Goal: Use online tool/utility: Use online tool/utility

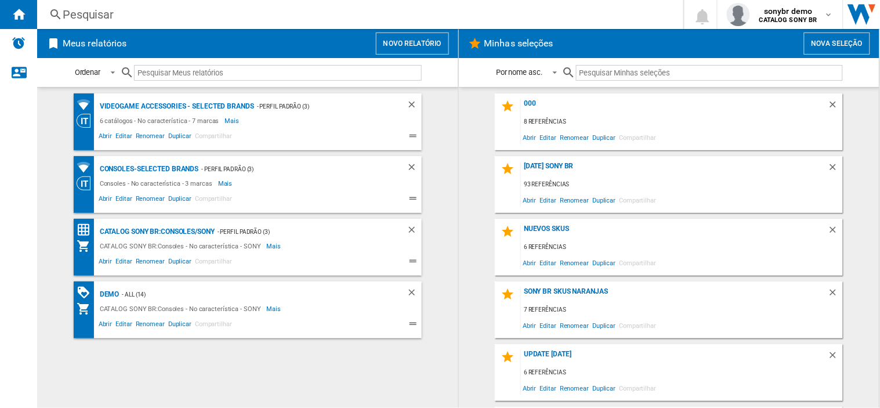
click at [817, 50] on button "Nova seleção" at bounding box center [837, 43] width 66 height 22
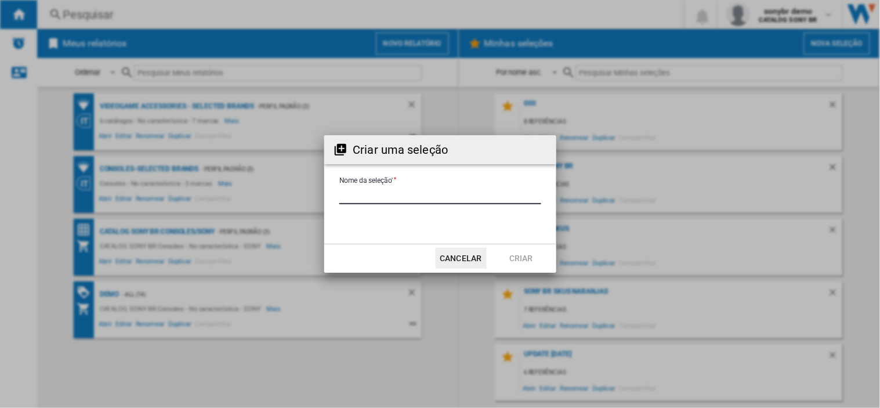
click at [377, 194] on input "Nome da seleção'" at bounding box center [440, 195] width 202 height 17
type input "**********"
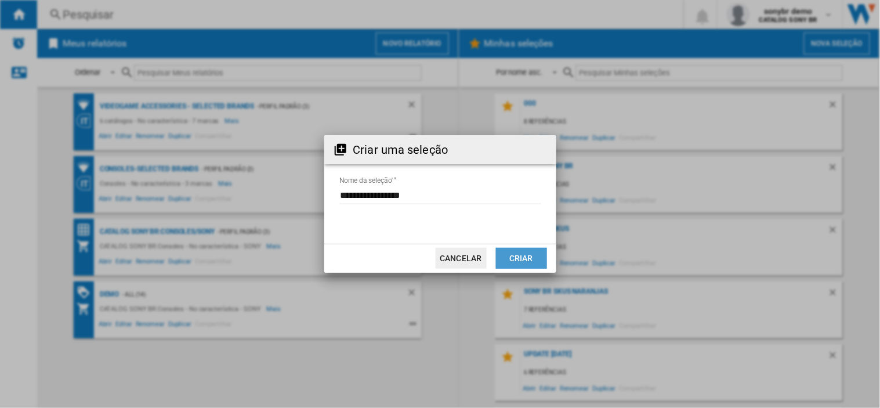
click at [521, 261] on button "Criar" at bounding box center [521, 258] width 51 height 21
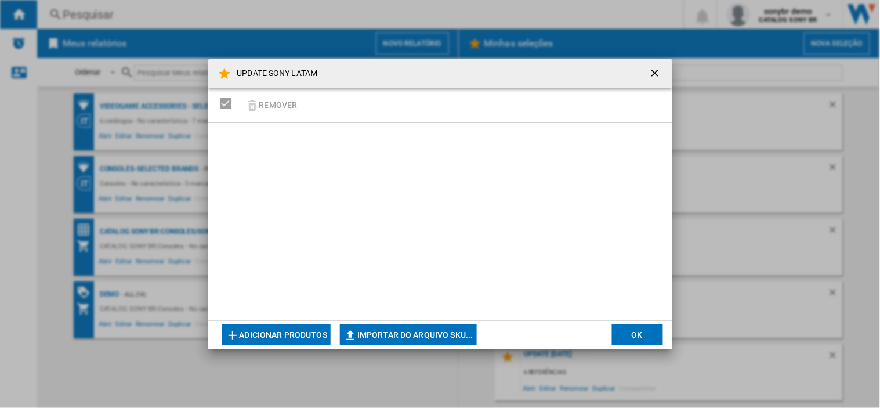
click at [386, 336] on button "Importar do arquivo SKU..." at bounding box center [408, 334] width 137 height 21
type input "**********"
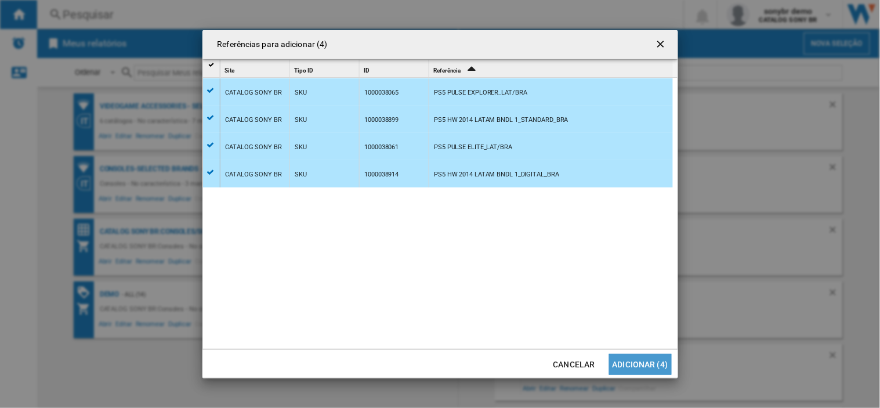
click at [651, 363] on button "Adicionar (4)" at bounding box center [640, 364] width 63 height 21
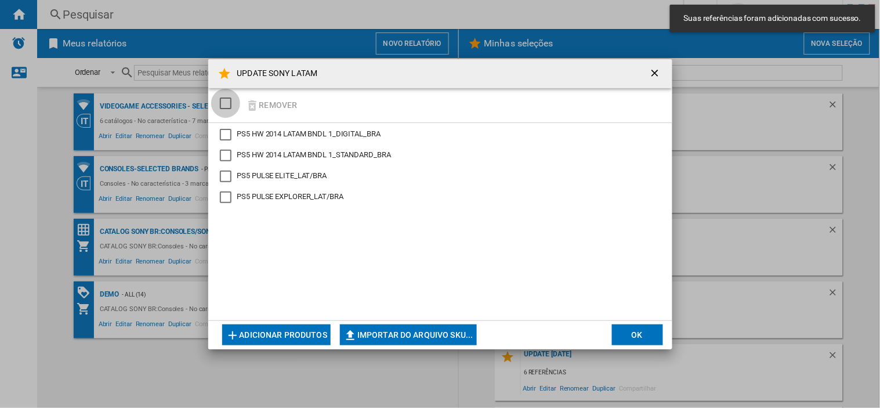
click at [221, 103] on div "SELECTIONS.EDITION_POPUP.SELECT_DESELECT" at bounding box center [226, 103] width 12 height 12
click at [635, 328] on button "OK" at bounding box center [637, 334] width 51 height 21
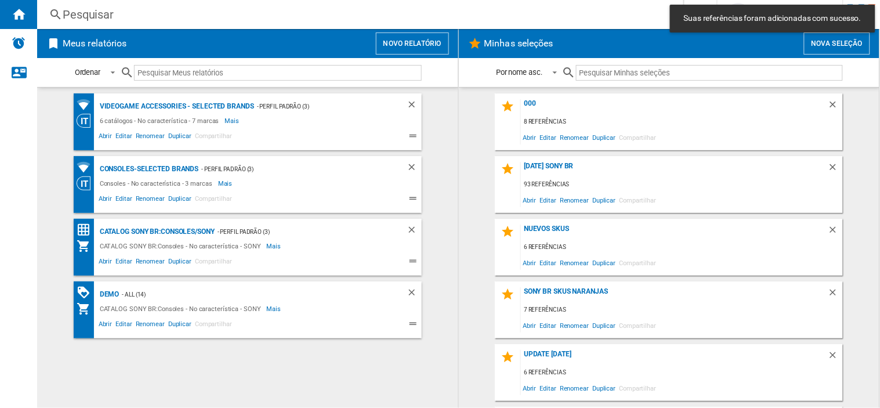
click at [631, 66] on input "text" at bounding box center [709, 73] width 267 height 16
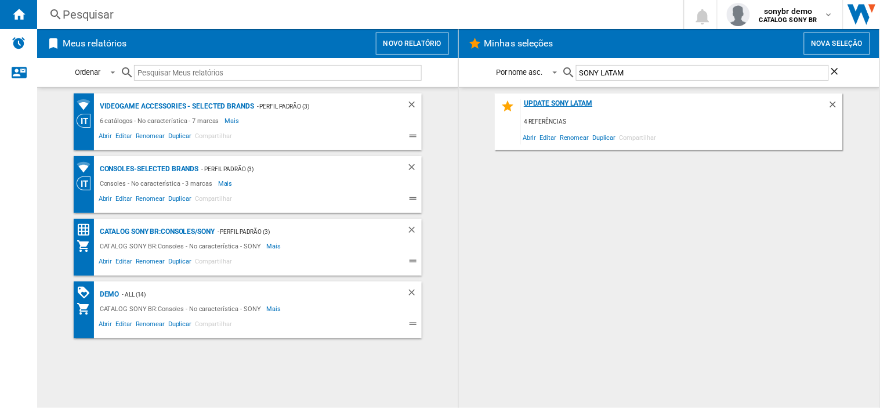
type input "SONY LATAM"
click at [577, 104] on div "UPDATE SONY LATAM" at bounding box center [674, 107] width 307 height 16
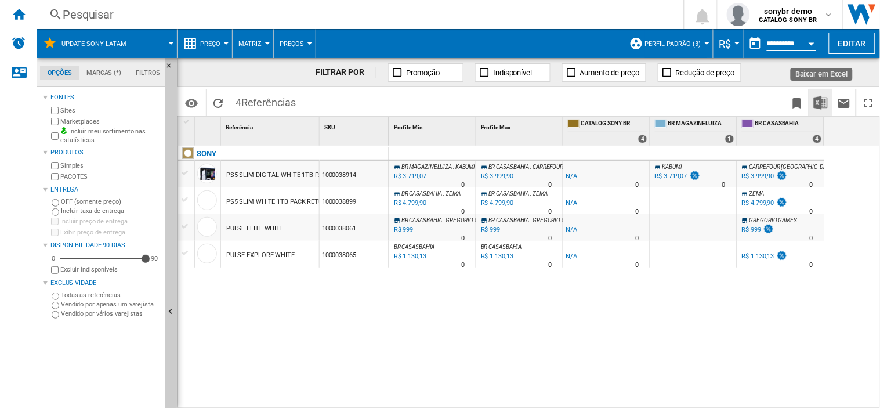
click at [819, 101] on img "Baixar em Excel" at bounding box center [820, 103] width 14 height 14
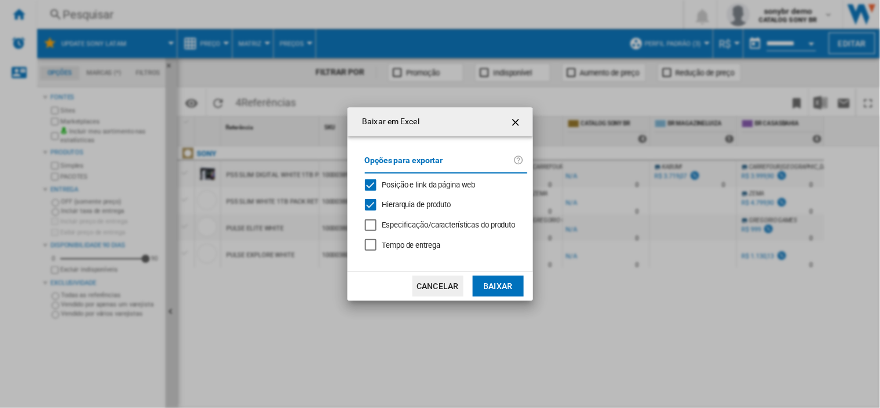
click at [493, 288] on button "Baixar" at bounding box center [498, 285] width 51 height 21
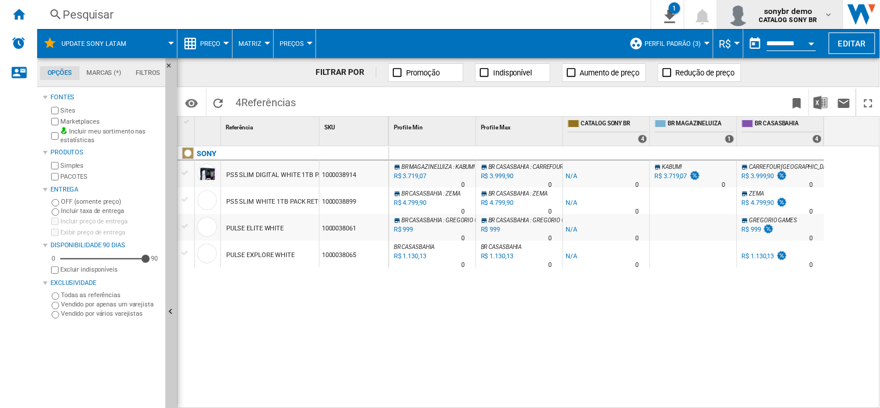
click at [798, 10] on span "sonybr demo" at bounding box center [788, 11] width 58 height 12
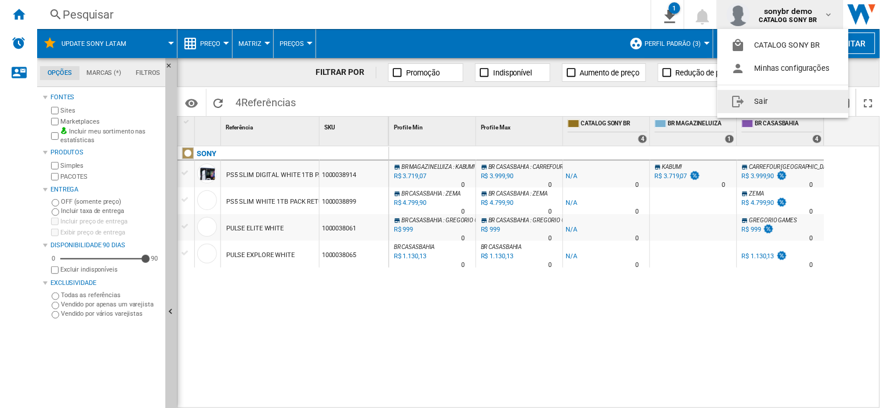
click at [777, 106] on button "Sair" at bounding box center [782, 101] width 131 height 23
